Goal: Transaction & Acquisition: Download file/media

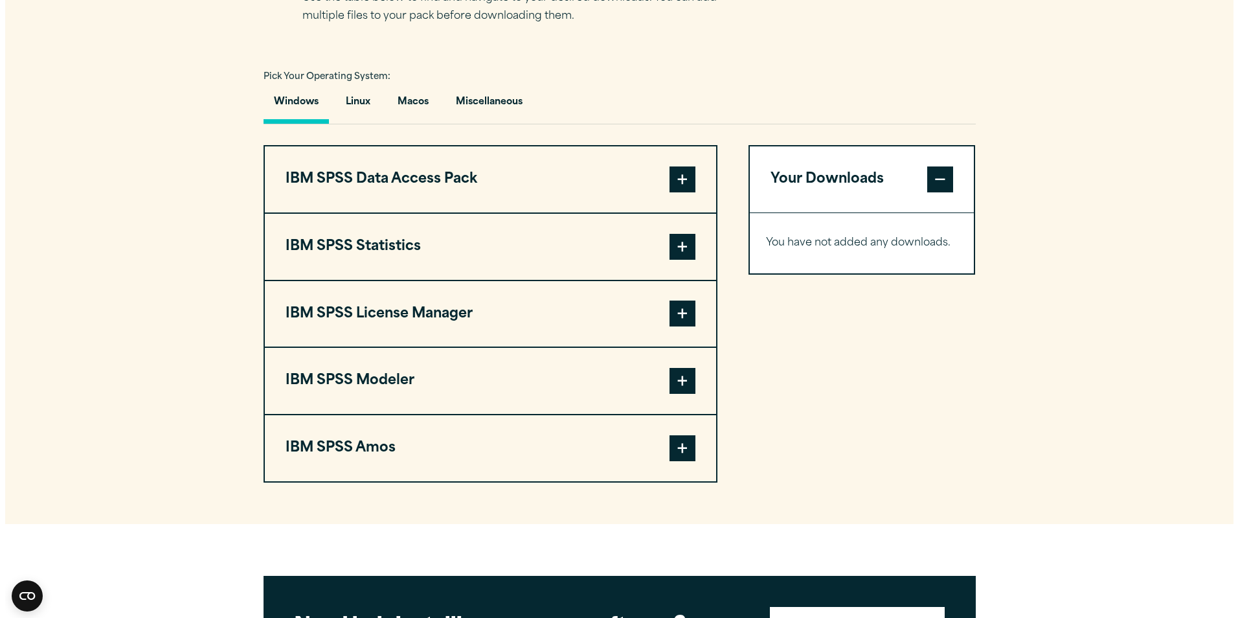
scroll to position [906, 0]
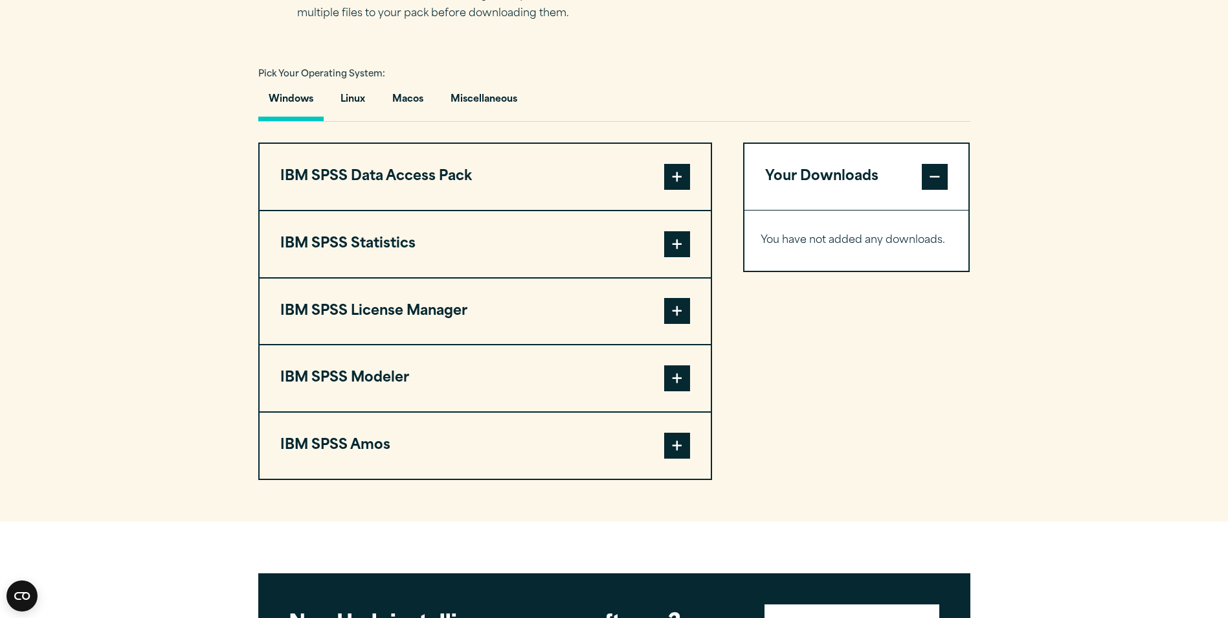
click at [686, 243] on span at bounding box center [677, 244] width 26 height 26
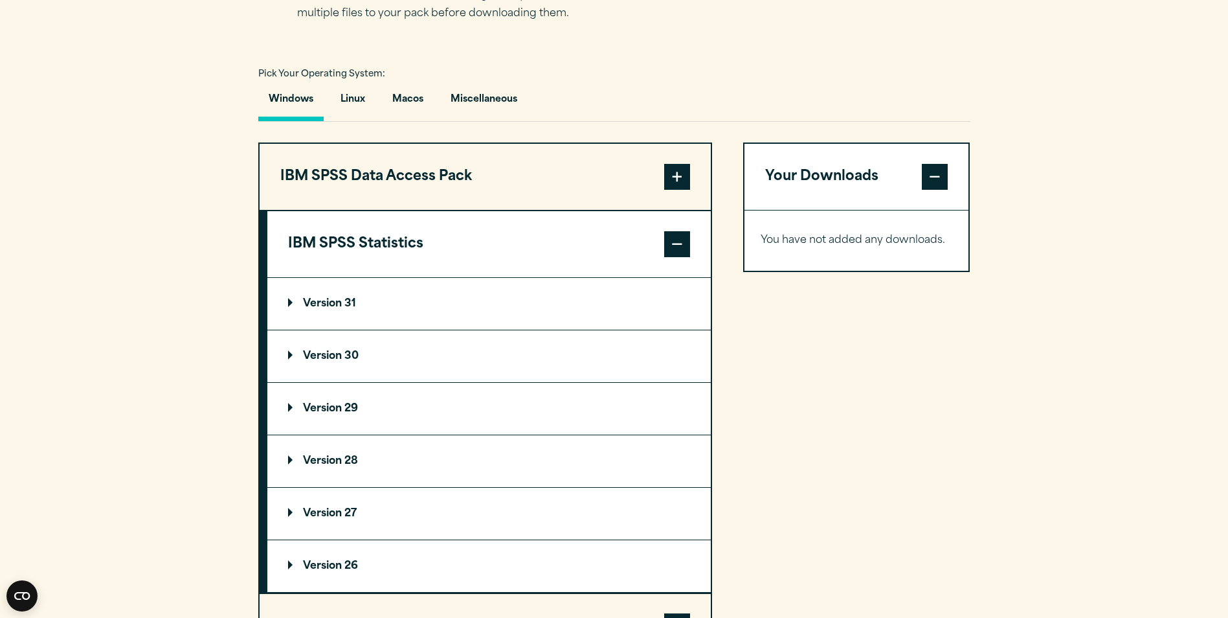
click at [335, 354] on p "Version 30" at bounding box center [323, 356] width 71 height 10
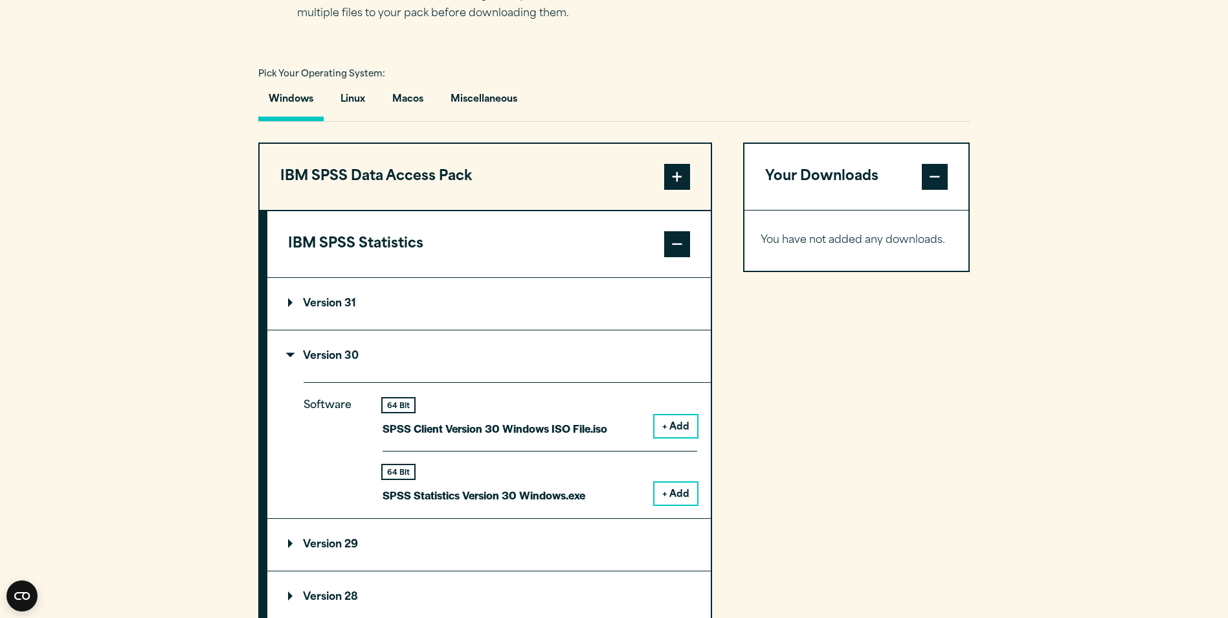
click at [673, 495] on button "+ Add" at bounding box center [676, 493] width 43 height 22
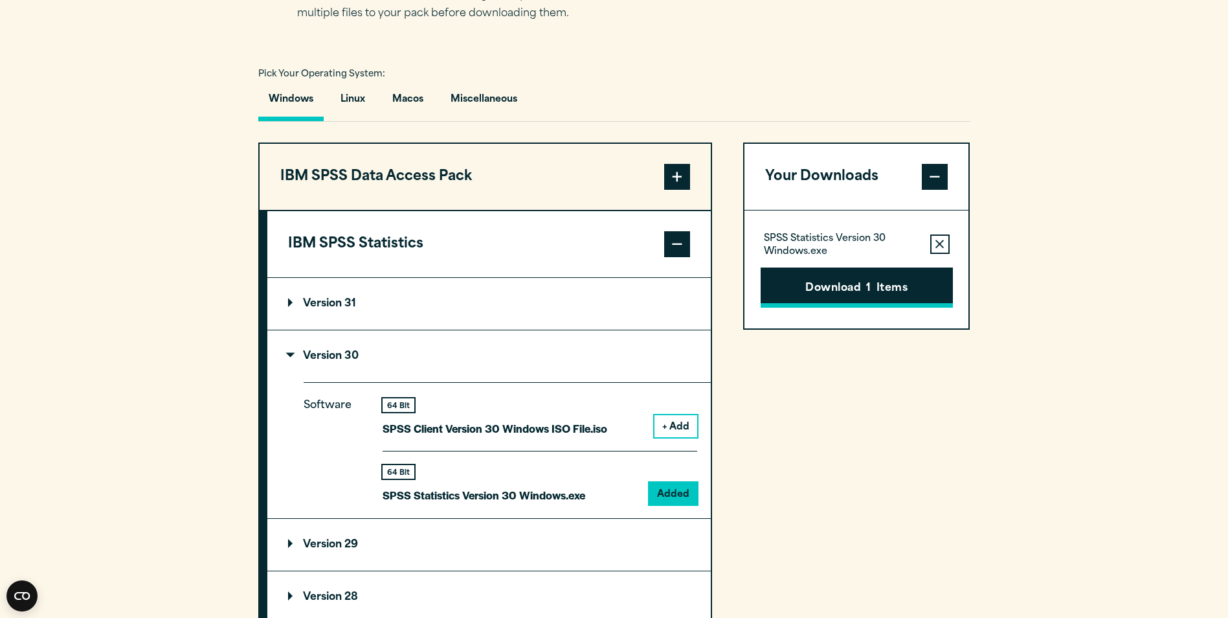
click at [864, 281] on button "Download 1 Items" at bounding box center [857, 287] width 192 height 40
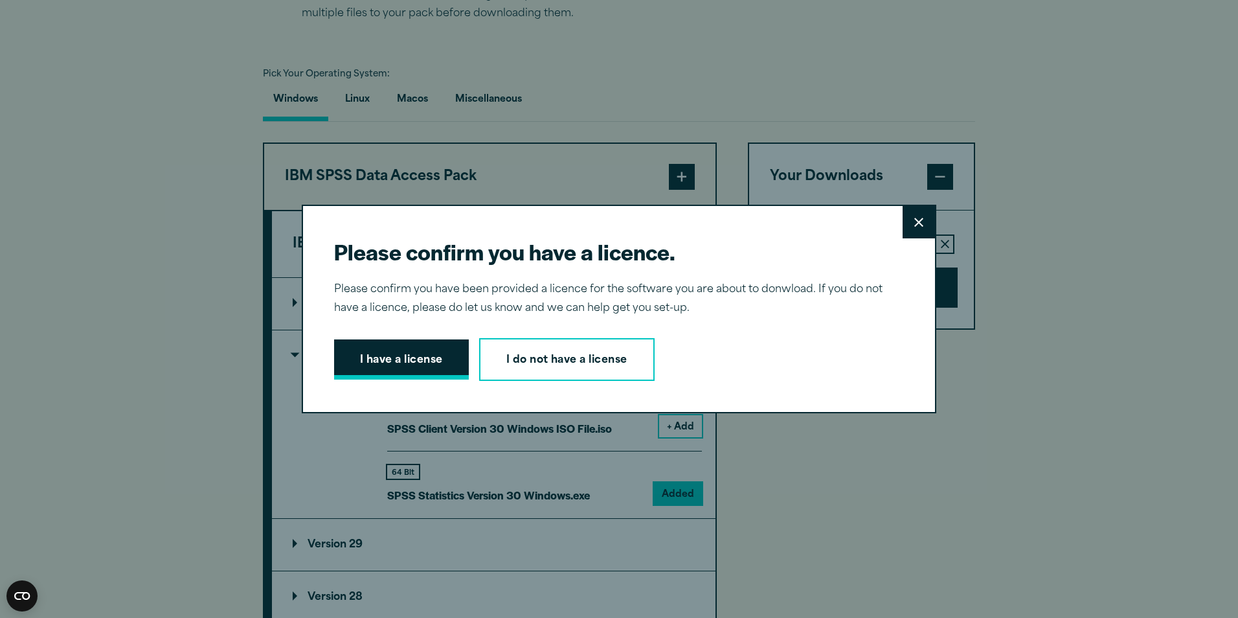
click at [421, 357] on button "I have a license" at bounding box center [401, 359] width 135 height 40
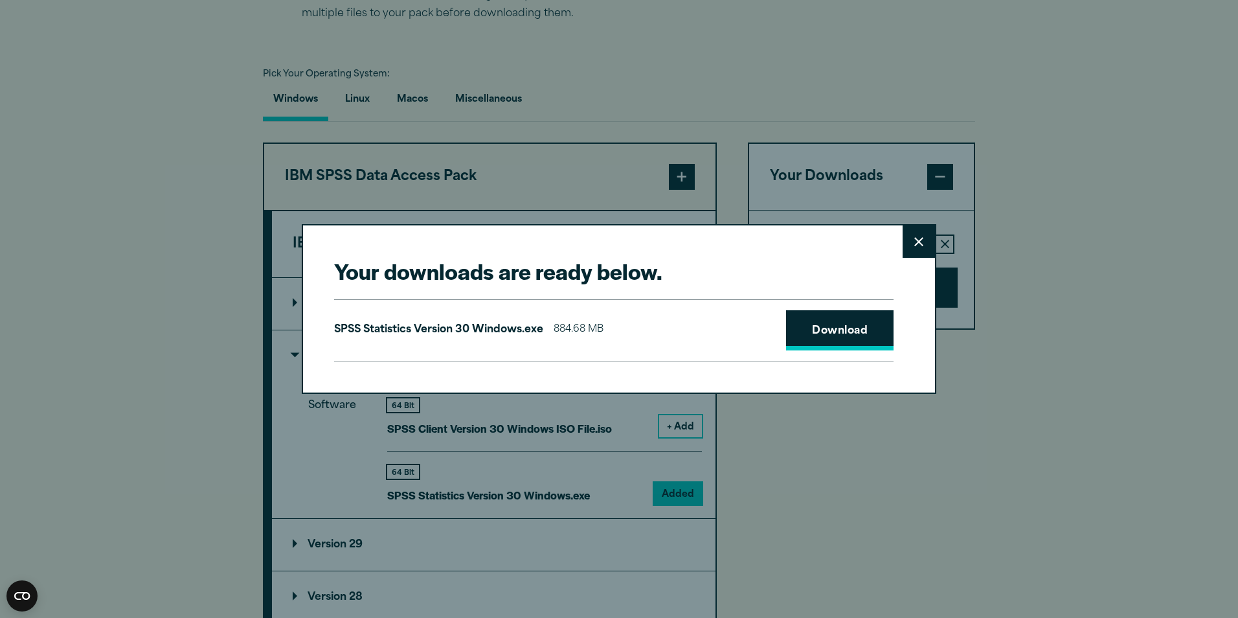
click at [870, 324] on link "Download" at bounding box center [839, 330] width 107 height 40
